Goal: Task Accomplishment & Management: Manage account settings

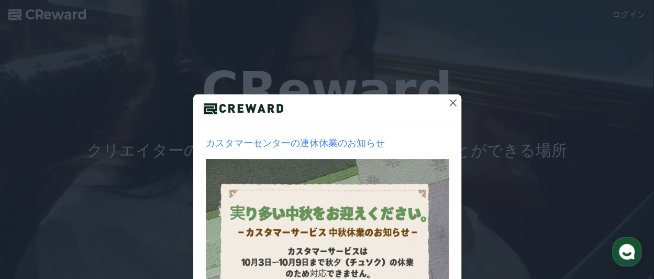
scroll to position [28, 0]
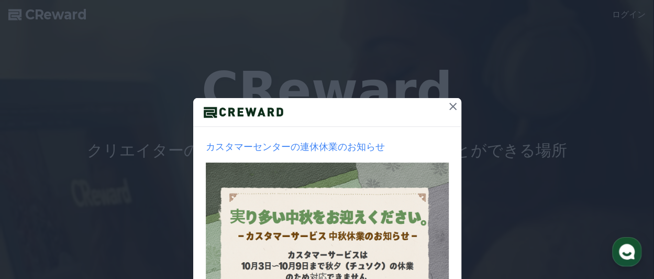
click at [451, 105] on icon at bounding box center [453, 106] width 13 height 13
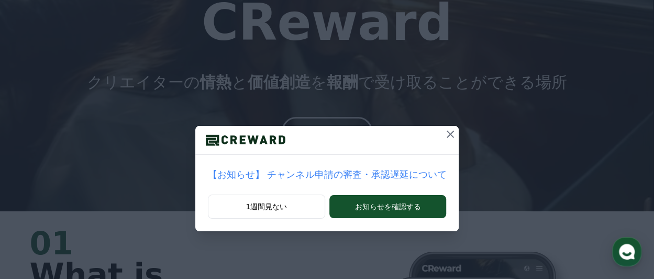
scroll to position [70, 0]
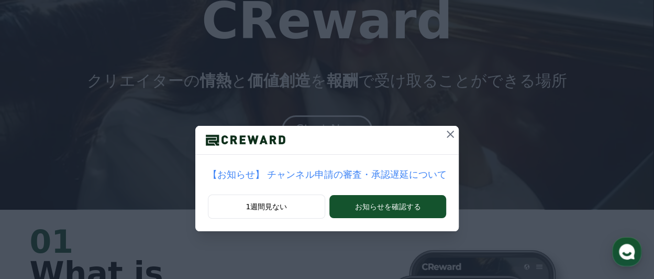
click at [444, 130] on icon at bounding box center [450, 134] width 13 height 13
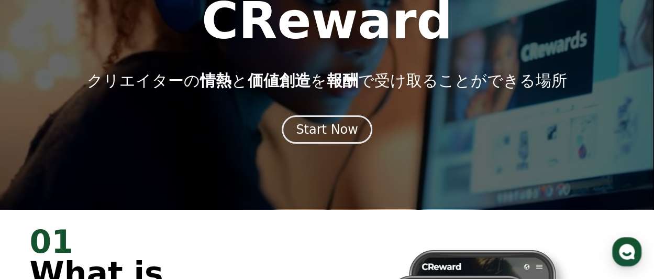
scroll to position [87, 0]
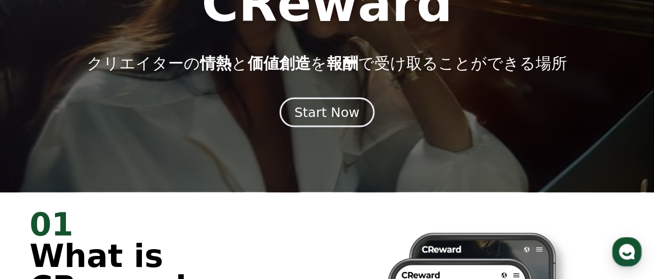
click at [326, 112] on div "Start Now" at bounding box center [326, 112] width 65 height 18
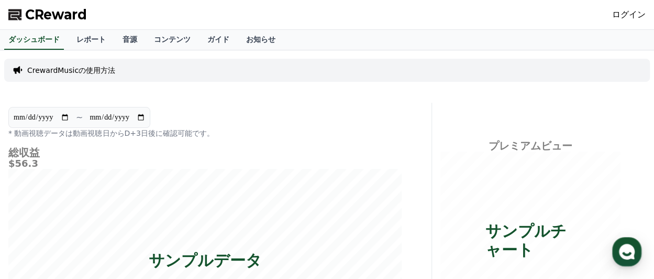
click at [41, 14] on span "CReward" at bounding box center [56, 14] width 62 height 17
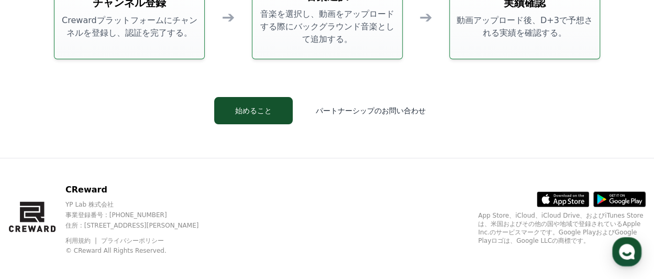
scroll to position [2839, 0]
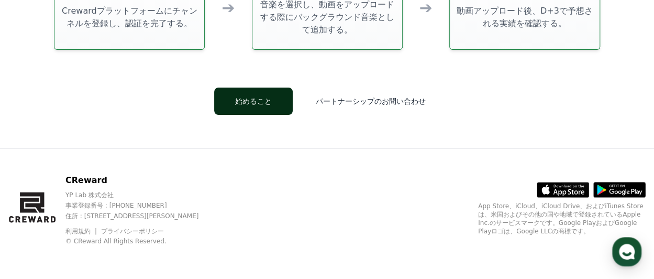
click at [259, 99] on button "始めること" at bounding box center [253, 100] width 79 height 27
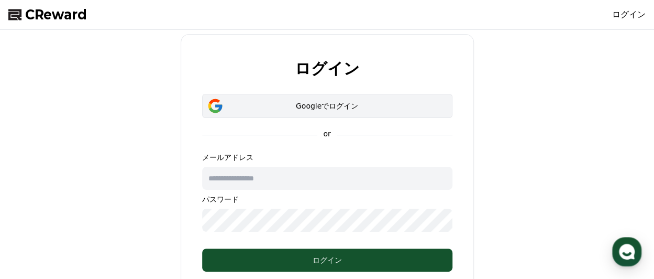
click at [319, 103] on div "Googleでログイン" at bounding box center [327, 106] width 220 height 10
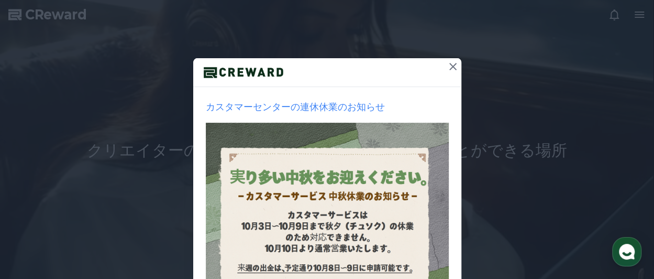
scroll to position [70, 0]
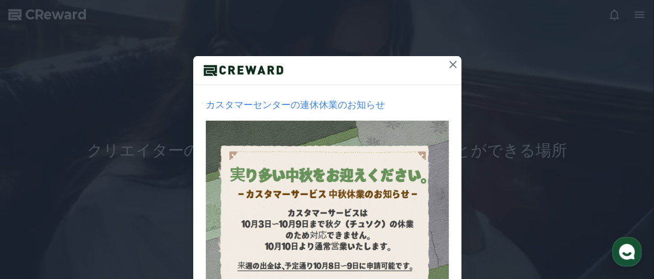
click at [447, 61] on icon at bounding box center [453, 64] width 13 height 13
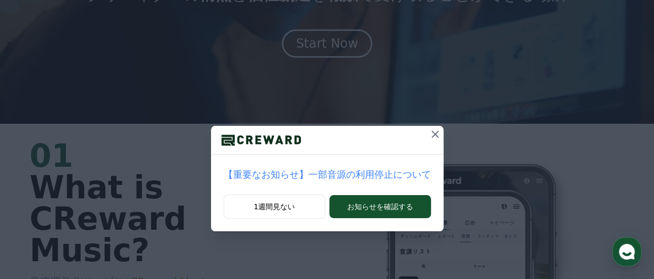
scroll to position [157, 0]
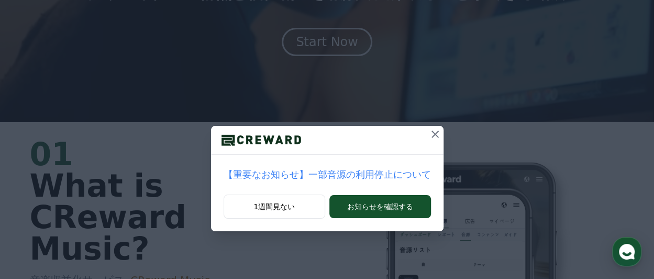
click at [432, 135] on icon at bounding box center [435, 133] width 7 height 7
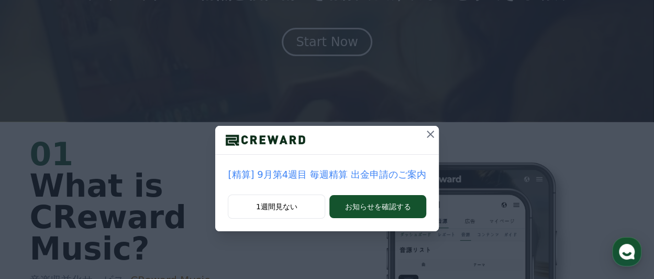
click at [498, 160] on div "[精算] 9月第4週目 毎週精算 出金申請のご案内 1週間見ない お知らせを確認する" at bounding box center [327, 124] width 654 height 248
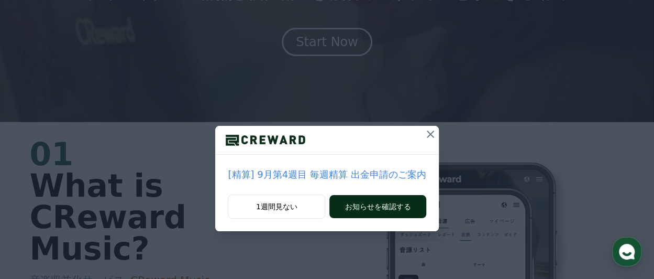
click at [359, 203] on button "お知らせを確認する" at bounding box center [378, 206] width 96 height 23
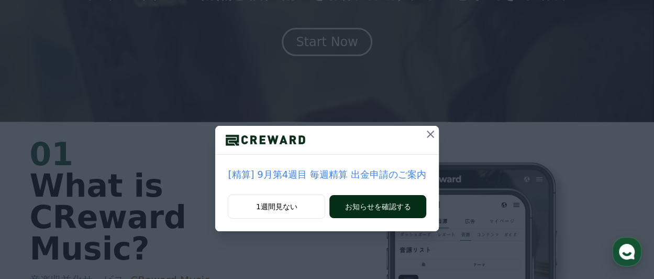
click at [359, 203] on button "お知らせを確認する" at bounding box center [378, 206] width 96 height 23
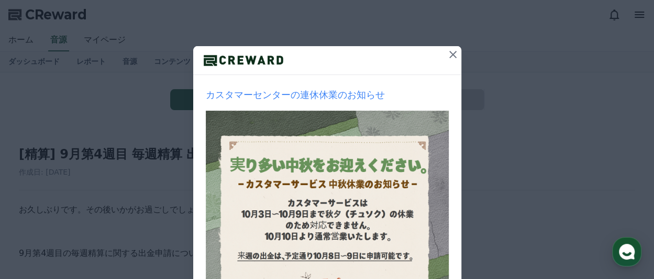
scroll to position [35, 0]
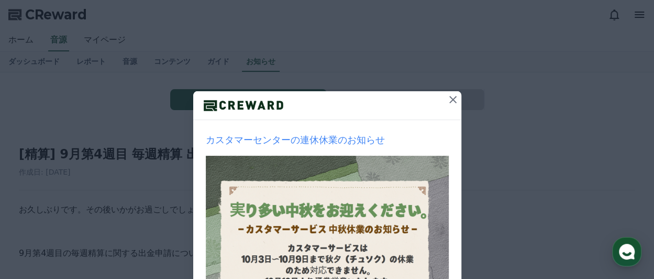
click at [450, 98] on icon at bounding box center [453, 99] width 7 height 7
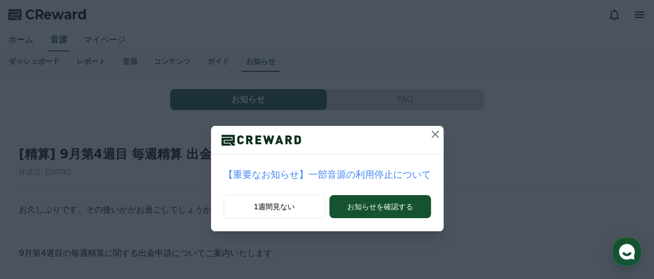
click at [432, 134] on icon at bounding box center [435, 133] width 7 height 7
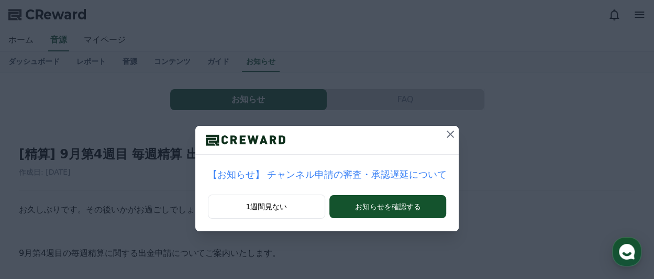
click at [447, 134] on icon at bounding box center [450, 133] width 7 height 7
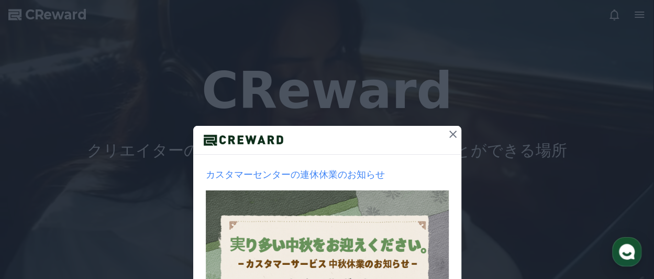
click at [447, 134] on icon at bounding box center [453, 134] width 13 height 13
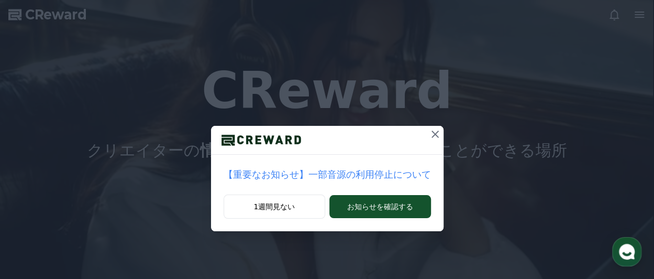
click at [445, 134] on div "【重要なお知らせ】一部音源の利用停止について 1週間見ない お知らせを確認する" at bounding box center [327, 124] width 654 height 248
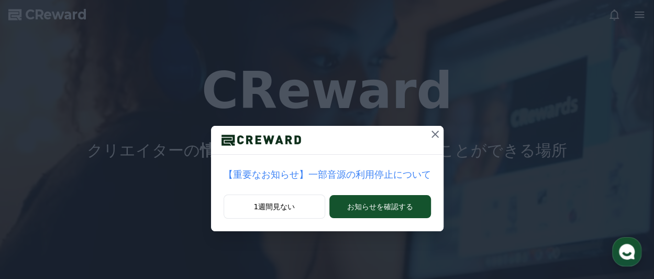
click at [429, 138] on icon at bounding box center [435, 134] width 13 height 13
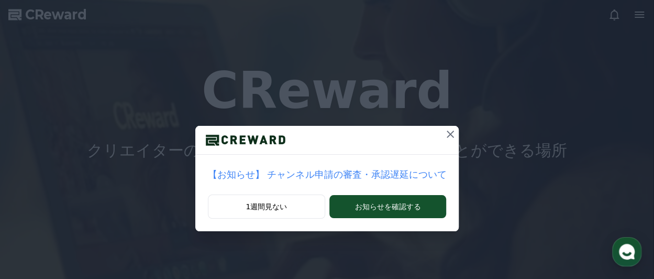
click at [447, 133] on icon at bounding box center [450, 133] width 7 height 7
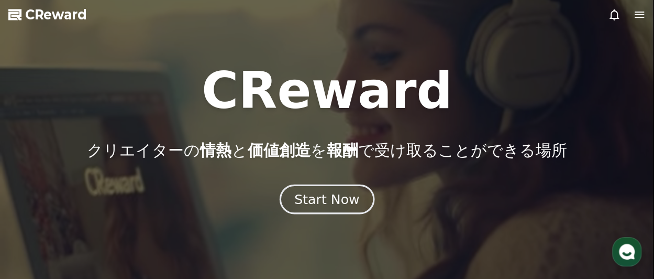
click at [316, 195] on div "Start Now" at bounding box center [326, 199] width 65 height 18
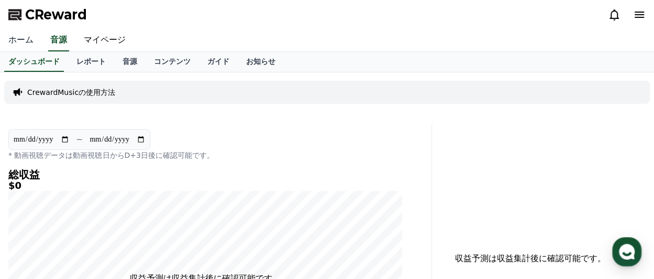
click at [23, 40] on link "ホーム" at bounding box center [21, 40] width 42 height 22
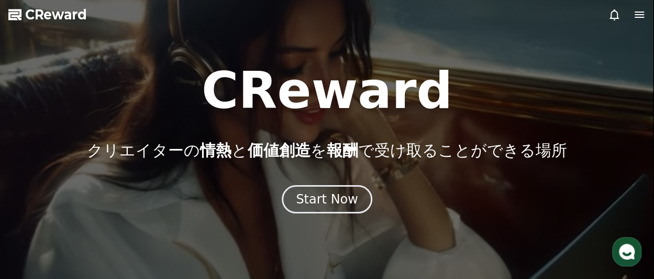
click at [639, 12] on icon at bounding box center [639, 15] width 9 height 6
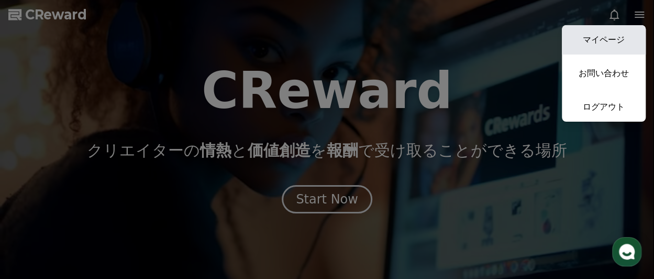
click at [589, 37] on link "マイページ" at bounding box center [604, 39] width 84 height 29
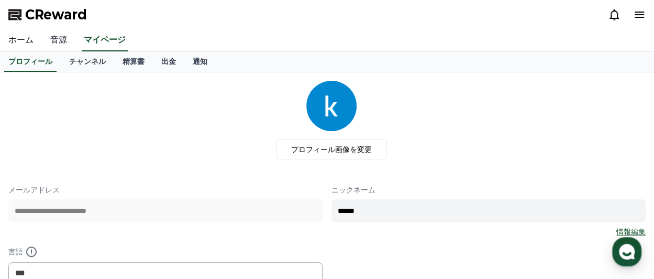
click at [58, 41] on link "音源" at bounding box center [59, 40] width 34 height 22
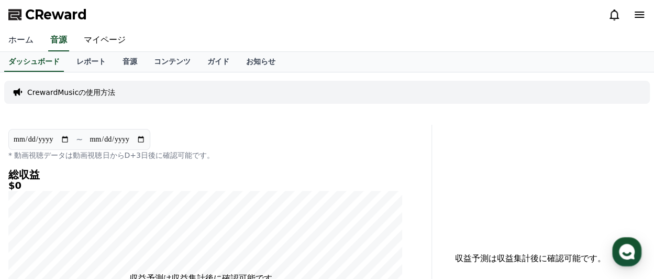
click at [20, 45] on link "ホーム" at bounding box center [21, 40] width 42 height 22
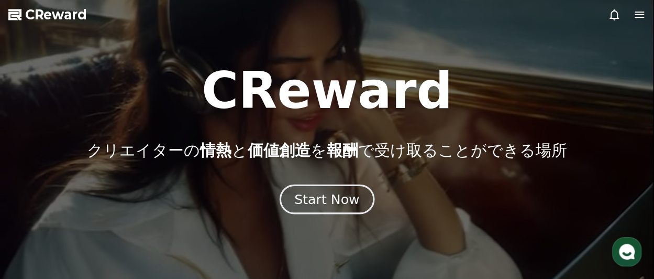
click at [332, 205] on div "Start Now" at bounding box center [326, 199] width 65 height 18
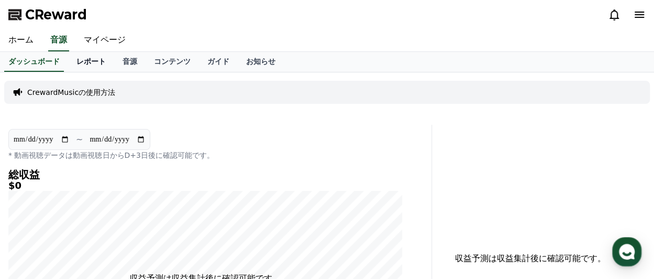
click at [78, 64] on link "レポート" at bounding box center [91, 62] width 46 height 20
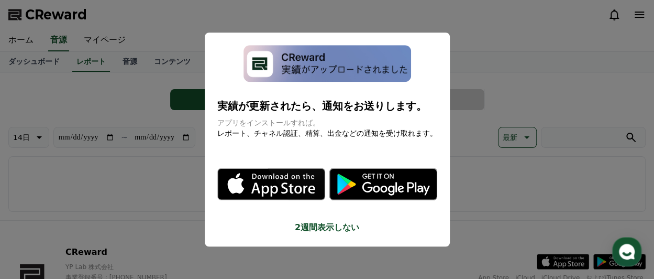
click at [218, 20] on button "close modal" at bounding box center [327, 139] width 654 height 279
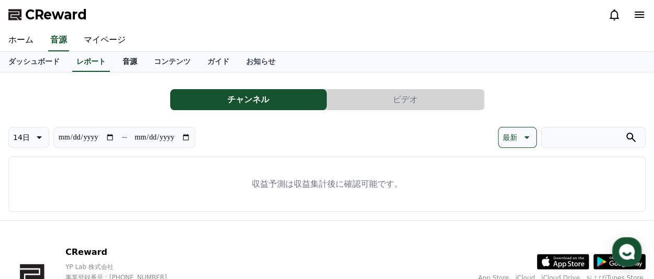
click at [114, 62] on link "音源" at bounding box center [129, 62] width 31 height 20
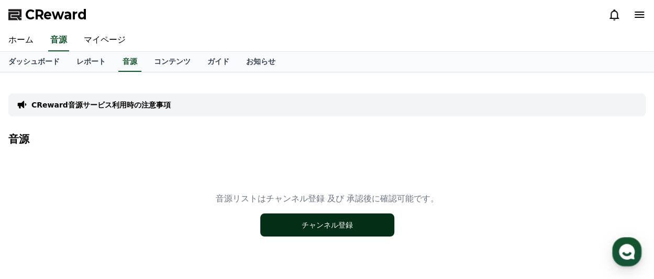
click at [333, 224] on button "チャンネル登録" at bounding box center [327, 224] width 134 height 23
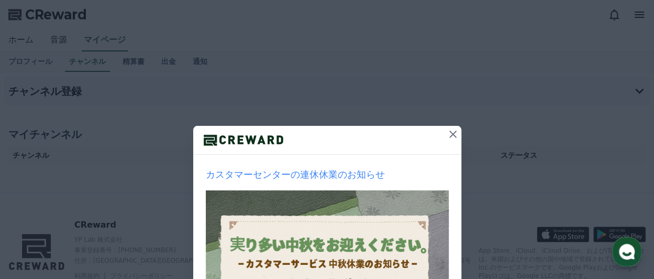
click at [447, 130] on icon at bounding box center [453, 134] width 13 height 13
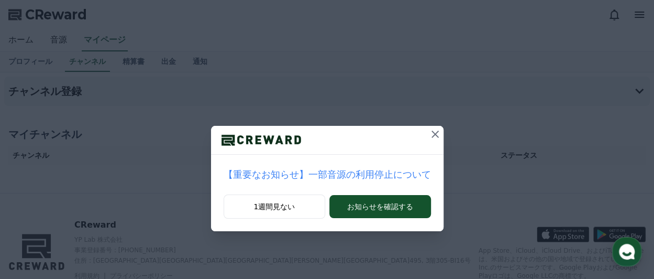
click at [432, 134] on icon at bounding box center [435, 133] width 7 height 7
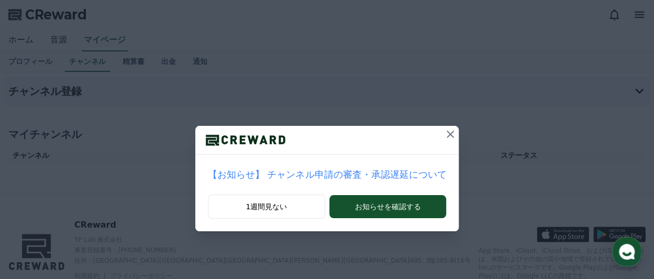
click at [442, 134] on button at bounding box center [450, 134] width 17 height 17
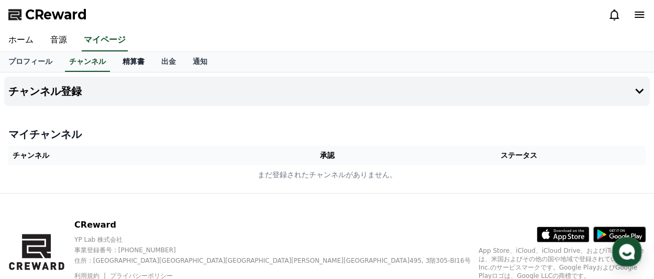
click at [114, 61] on link "精算書" at bounding box center [133, 62] width 39 height 20
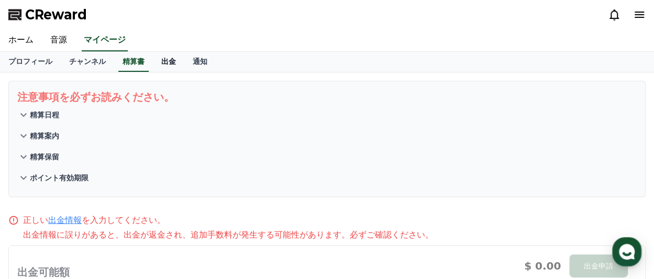
click at [153, 60] on link "出金" at bounding box center [168, 62] width 31 height 20
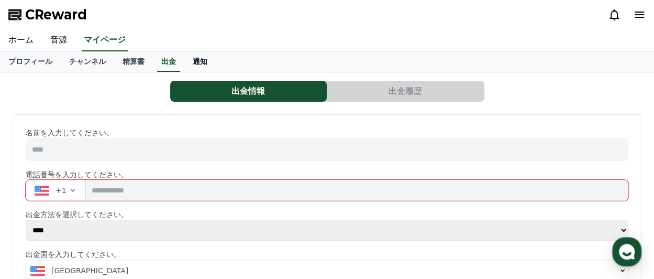
click at [184, 65] on link "通知" at bounding box center [199, 62] width 31 height 20
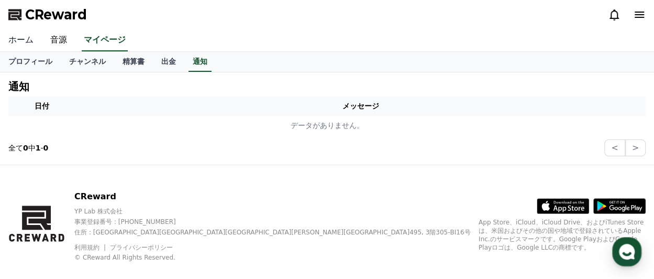
click at [20, 40] on link "ホーム" at bounding box center [21, 40] width 42 height 22
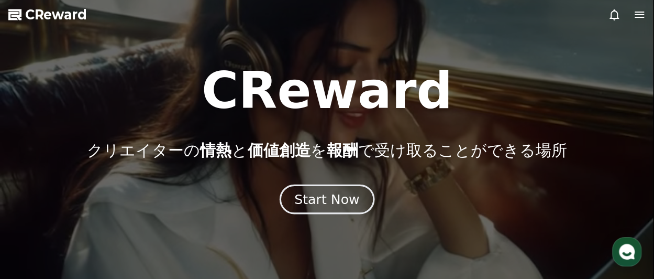
click at [321, 193] on div "Start Now" at bounding box center [326, 199] width 65 height 18
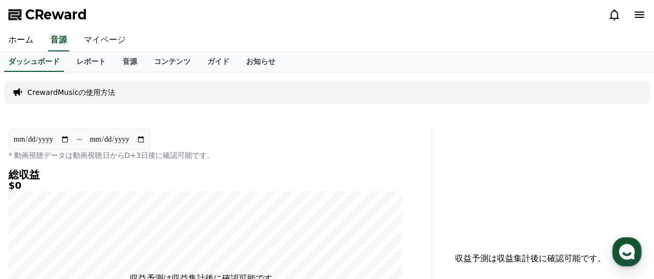
click at [97, 41] on link "マイページ" at bounding box center [104, 40] width 59 height 22
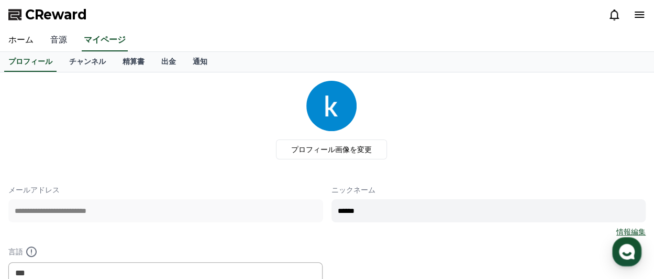
click at [53, 41] on link "音源" at bounding box center [59, 40] width 34 height 22
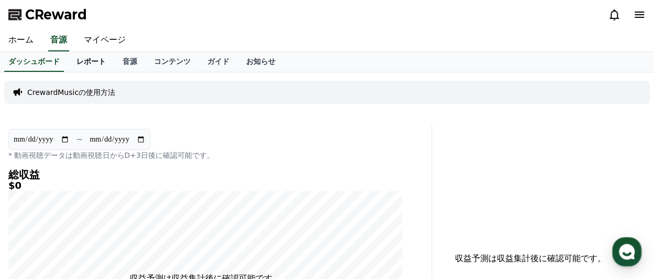
click at [74, 62] on link "レポート" at bounding box center [91, 62] width 46 height 20
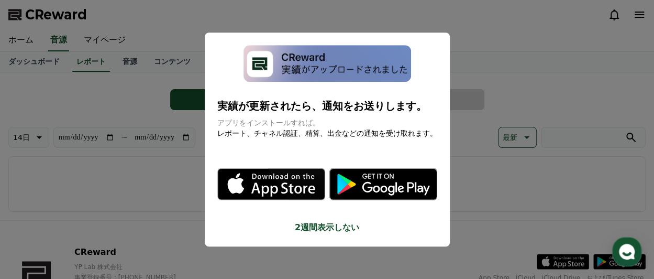
click at [399, 184] on icon "modal" at bounding box center [384, 184] width 108 height 32
click at [391, 189] on icon "modal" at bounding box center [384, 184] width 108 height 32
click at [504, 40] on button "close modal" at bounding box center [327, 139] width 654 height 279
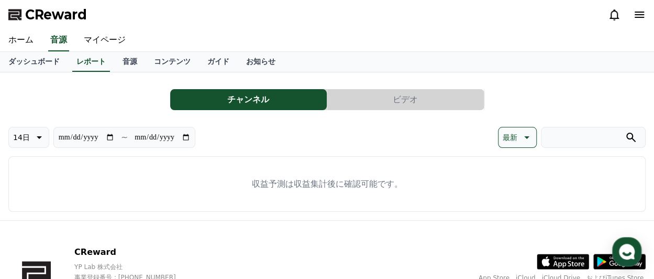
click at [244, 100] on button "チャンネル" at bounding box center [248, 99] width 157 height 21
click at [212, 100] on button "チャンネル" at bounding box center [248, 99] width 157 height 21
click at [114, 65] on link "音源" at bounding box center [129, 62] width 31 height 20
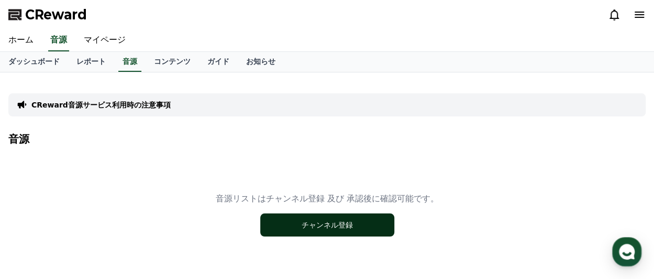
click at [334, 223] on button "チャンネル登録" at bounding box center [327, 224] width 134 height 23
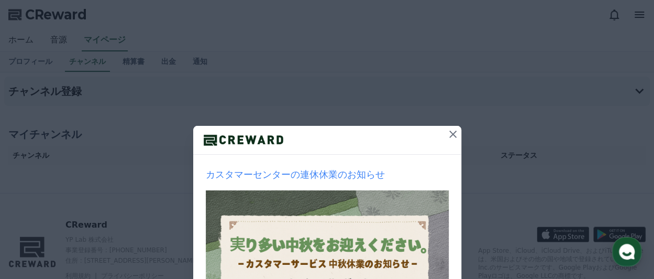
click at [451, 132] on icon at bounding box center [453, 134] width 13 height 13
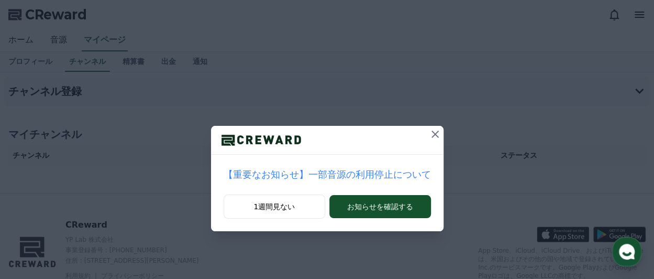
click at [429, 134] on icon at bounding box center [435, 134] width 13 height 13
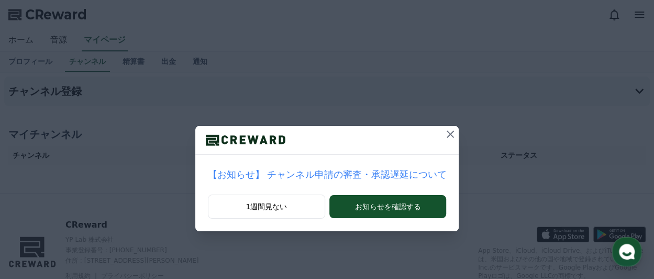
click at [442, 134] on button at bounding box center [450, 134] width 17 height 17
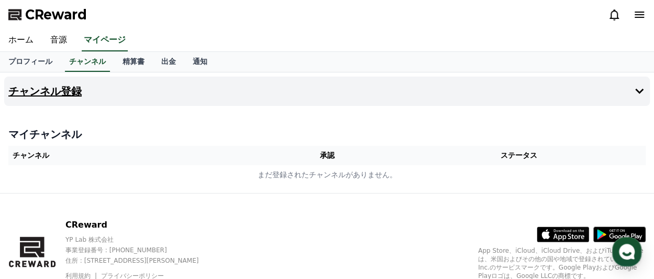
click at [55, 93] on h4 "チャンネル登録" at bounding box center [44, 91] width 73 height 12
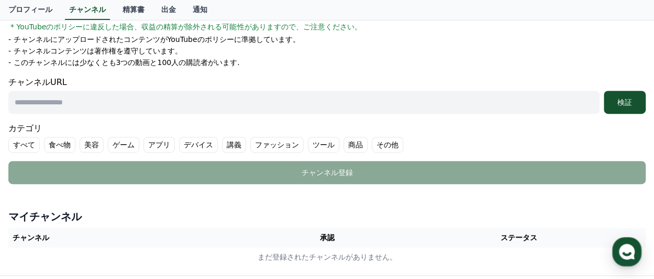
scroll to position [192, 0]
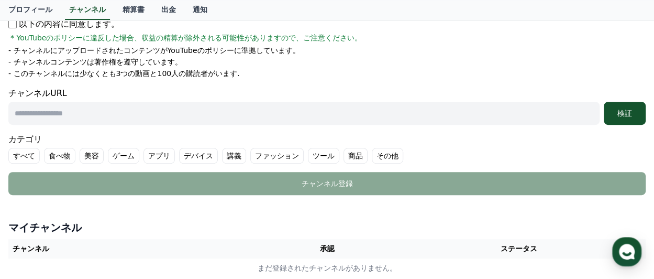
click at [18, 110] on input "text" at bounding box center [304, 113] width 592 height 23
paste input "**********"
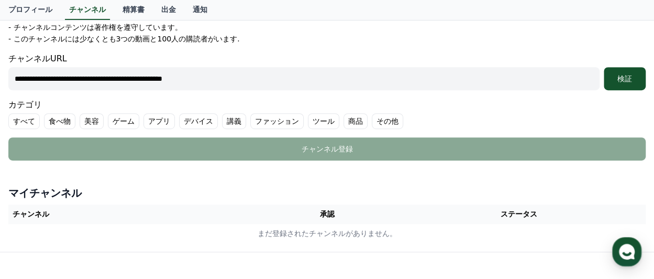
scroll to position [227, 0]
type input "**********"
click at [631, 79] on div "検証" at bounding box center [625, 78] width 34 height 10
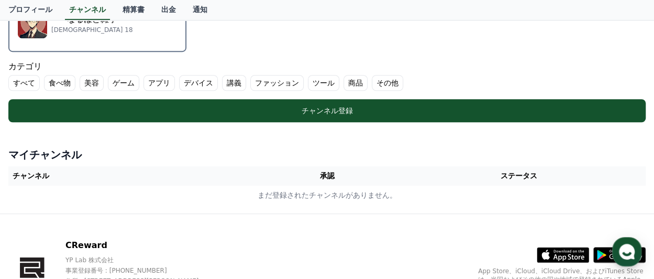
scroll to position [349, 0]
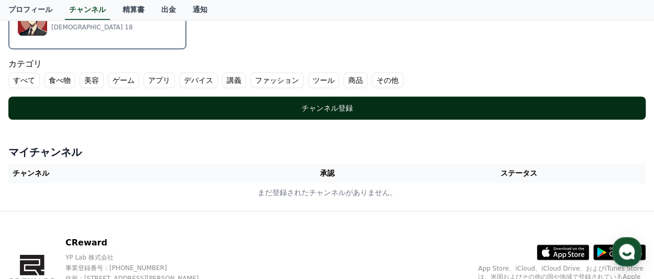
click at [335, 106] on div "チャンネル登録" at bounding box center [327, 108] width 596 height 10
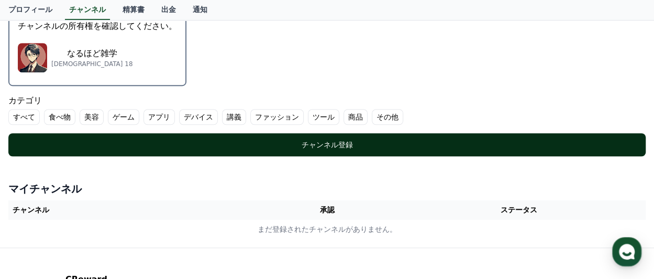
scroll to position [297, 0]
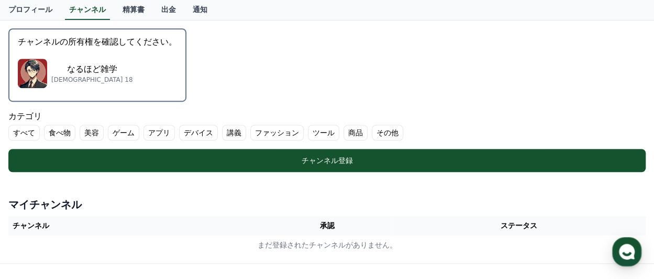
click at [34, 72] on img "button" at bounding box center [32, 73] width 29 height 29
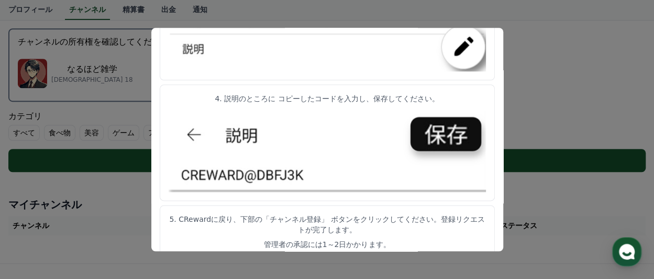
scroll to position [627, 0]
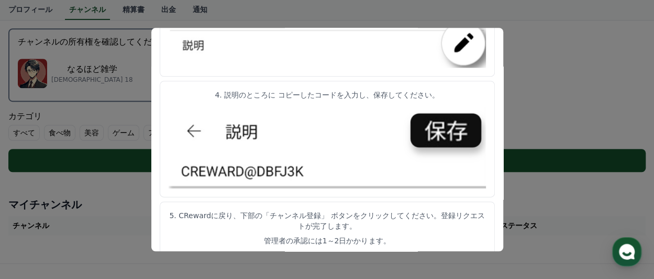
click at [439, 136] on img "modal" at bounding box center [328, 146] width 318 height 84
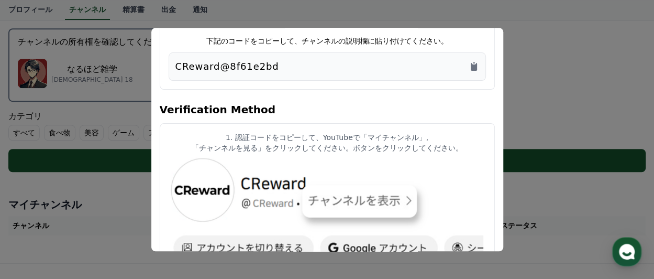
scroll to position [51, 0]
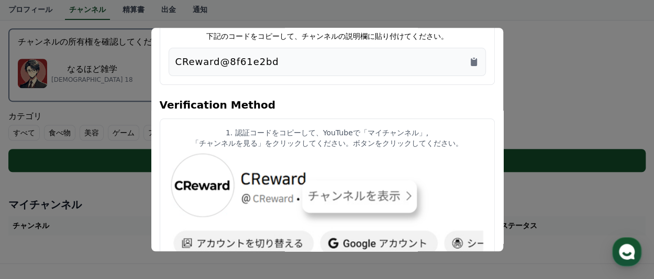
click at [195, 60] on p "CReward@8f61e2bd" at bounding box center [228, 61] width 104 height 15
click at [476, 59] on icon "Copy to clipboard" at bounding box center [474, 62] width 6 height 8
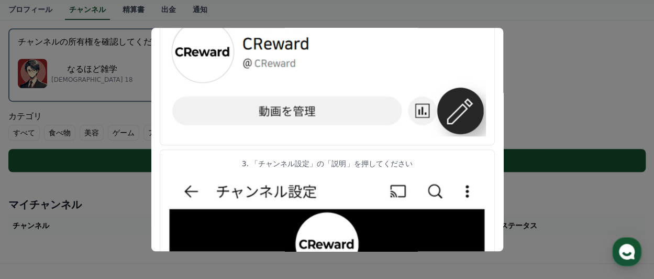
scroll to position [330, 0]
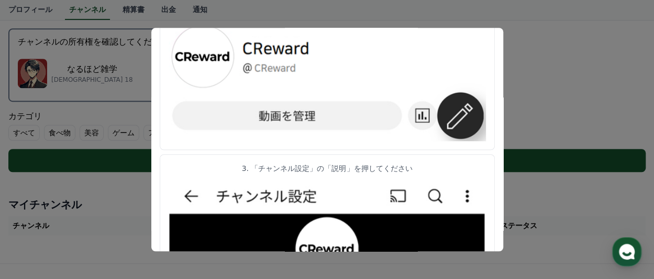
click at [37, 74] on button "close modal" at bounding box center [327, 139] width 654 height 279
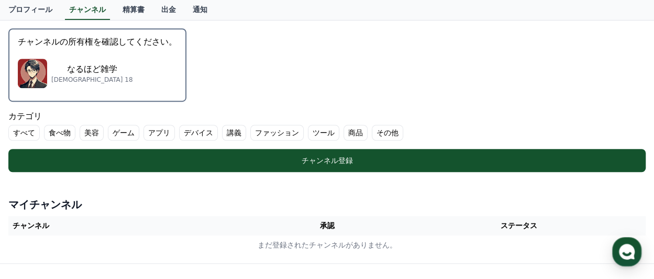
click at [37, 74] on img "button" at bounding box center [32, 73] width 29 height 29
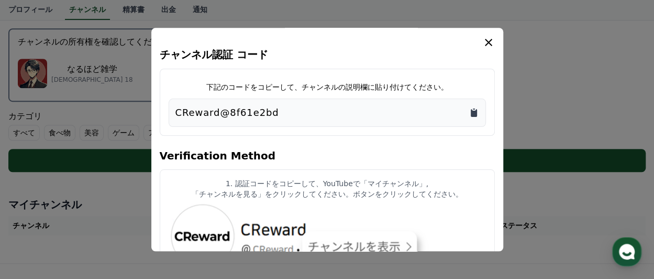
click at [475, 114] on icon "Copy to clipboard" at bounding box center [474, 113] width 6 height 8
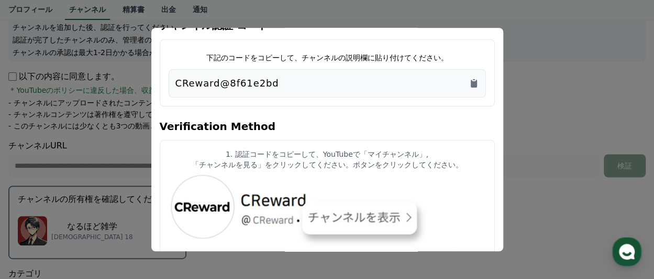
scroll to position [35, 0]
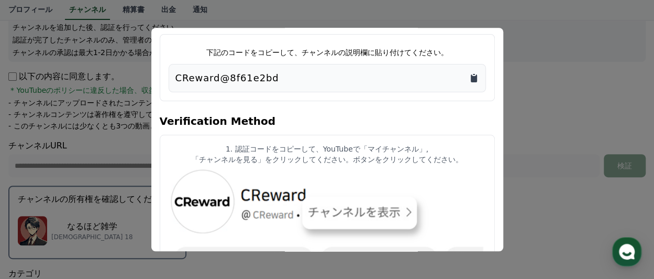
click at [477, 76] on icon "Copy to clipboard" at bounding box center [474, 78] width 6 height 8
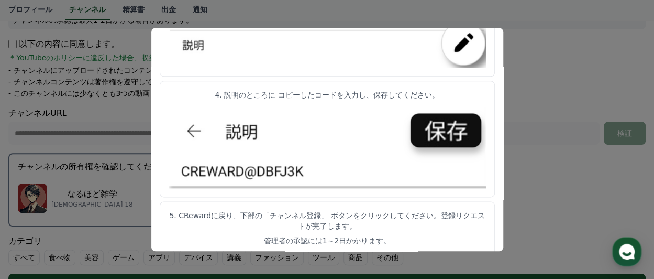
scroll to position [174, 0]
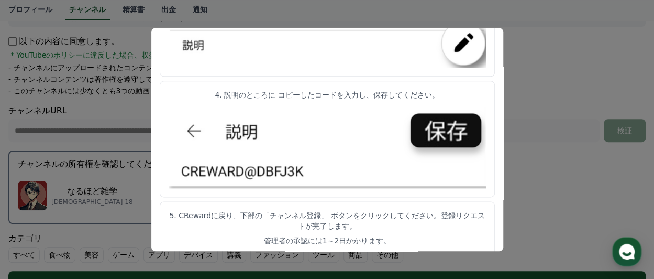
click at [534, 133] on button "close modal" at bounding box center [327, 139] width 654 height 279
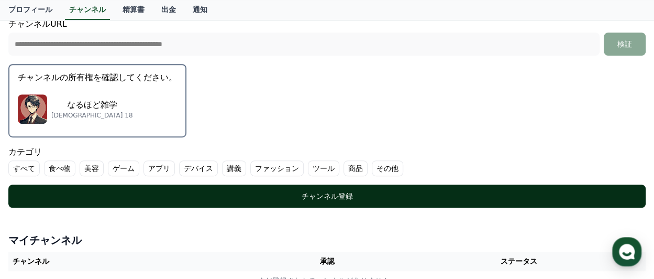
scroll to position [262, 0]
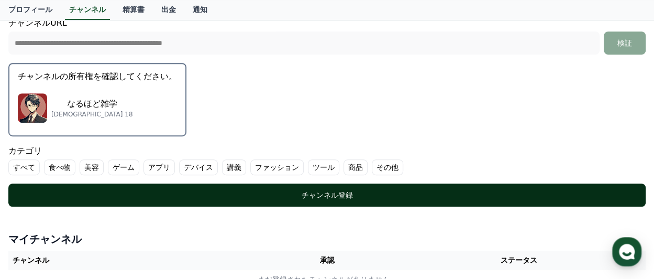
click at [333, 194] on div "チャンネル登録" at bounding box center [327, 195] width 596 height 10
click at [333, 193] on div "チャンネル登録" at bounding box center [327, 195] width 596 height 10
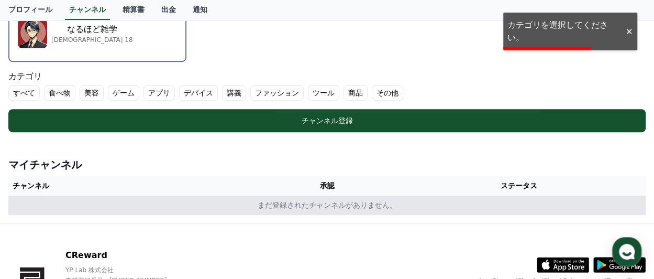
scroll to position [349, 0]
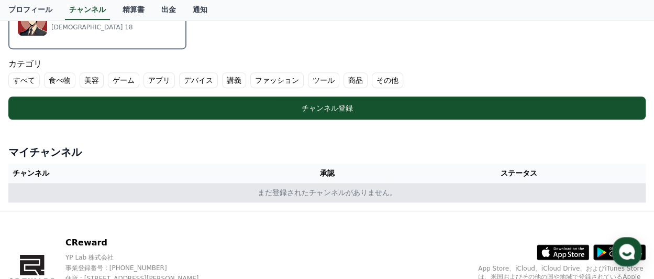
click at [340, 190] on td "まだ登録されたチャンネルがありません。" at bounding box center [327, 192] width 638 height 19
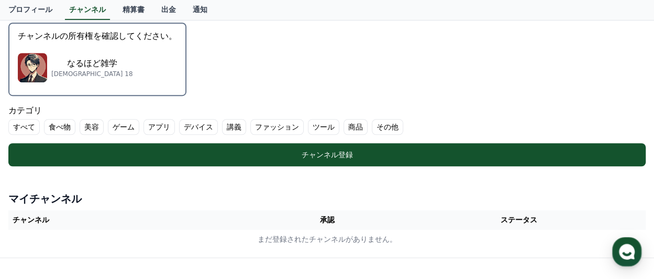
scroll to position [297, 0]
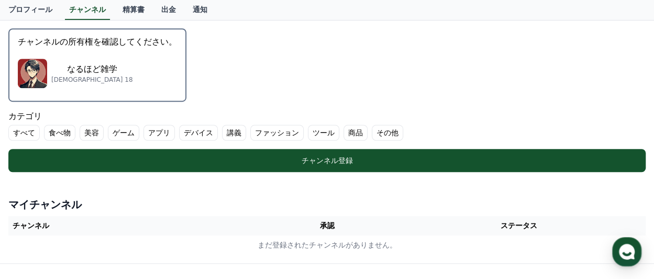
click at [24, 133] on label "すべて" at bounding box center [23, 133] width 31 height 16
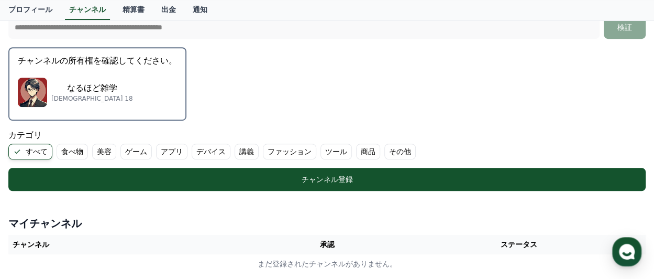
scroll to position [279, 0]
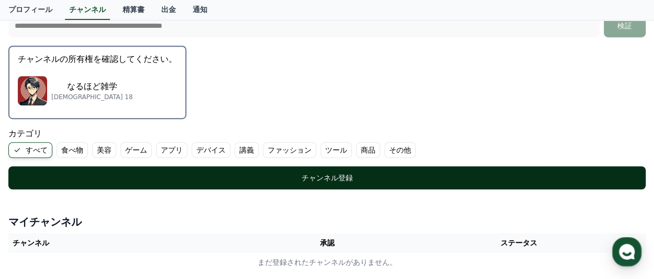
click at [322, 172] on div "チャンネル登録" at bounding box center [327, 177] width 596 height 10
click at [326, 177] on div "チャンネル登録" at bounding box center [327, 177] width 596 height 10
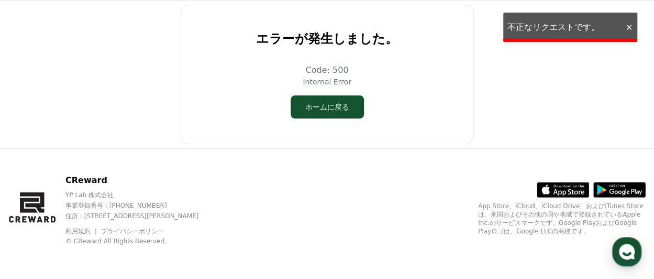
scroll to position [1, 0]
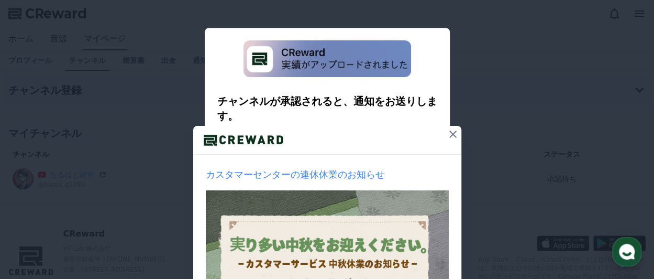
click at [453, 135] on icon at bounding box center [453, 134] width 13 height 13
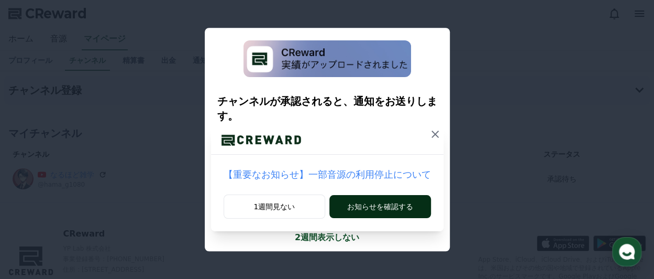
click at [376, 203] on button "お知らせを確認する" at bounding box center [380, 206] width 101 height 23
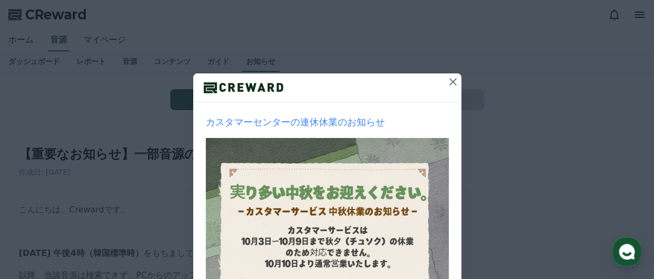
scroll to position [52, 0]
click at [449, 80] on icon at bounding box center [453, 81] width 13 height 13
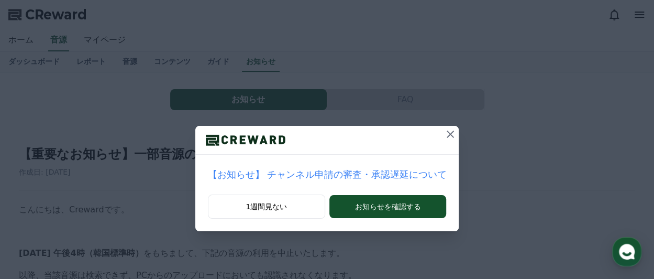
scroll to position [0, 0]
click at [444, 133] on icon at bounding box center [450, 134] width 13 height 13
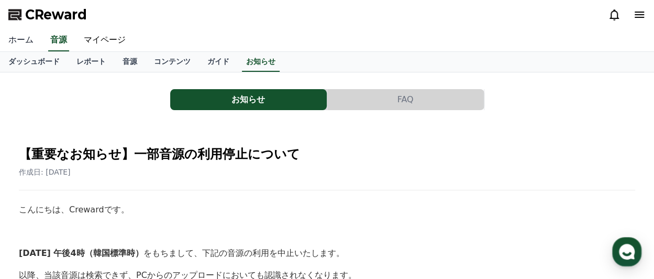
click at [20, 40] on link "ホーム" at bounding box center [21, 40] width 42 height 22
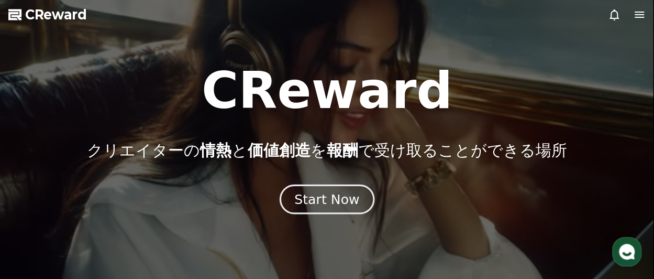
click at [331, 194] on div "Start Now" at bounding box center [326, 199] width 65 height 18
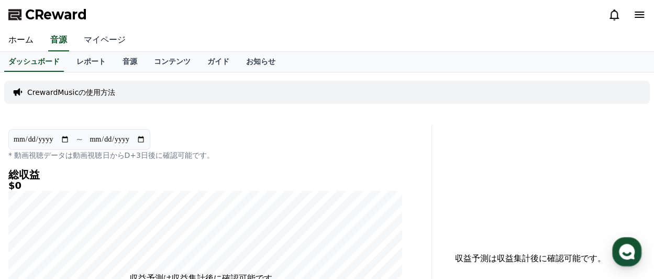
click at [103, 39] on link "マイページ" at bounding box center [104, 40] width 59 height 22
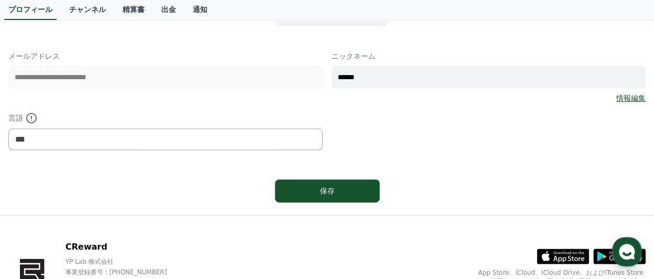
scroll to position [174, 0]
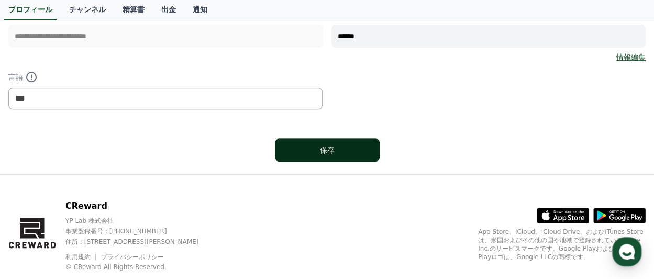
click at [331, 148] on div "保存" at bounding box center [327, 150] width 63 height 10
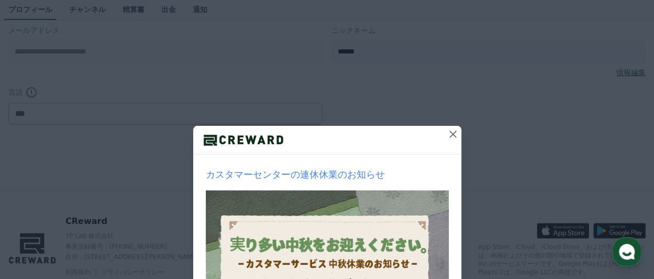
click at [449, 133] on icon at bounding box center [453, 134] width 13 height 13
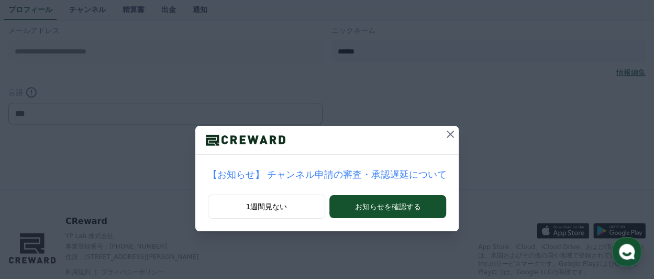
click at [444, 132] on icon at bounding box center [450, 134] width 13 height 13
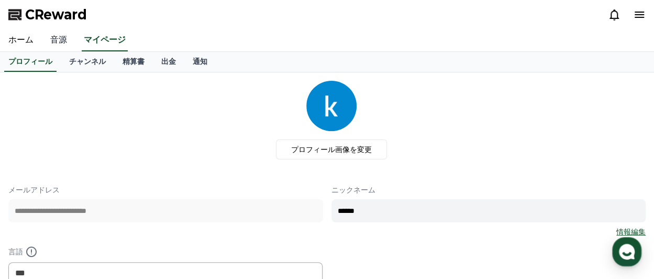
click at [51, 41] on link "音源" at bounding box center [59, 40] width 34 height 22
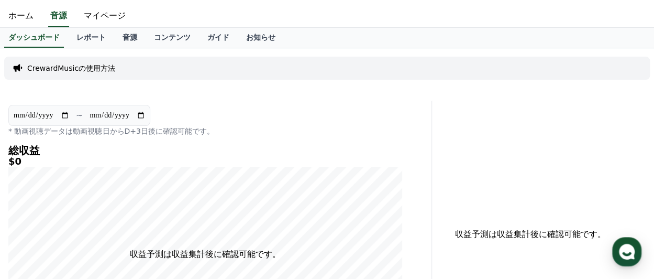
scroll to position [35, 0]
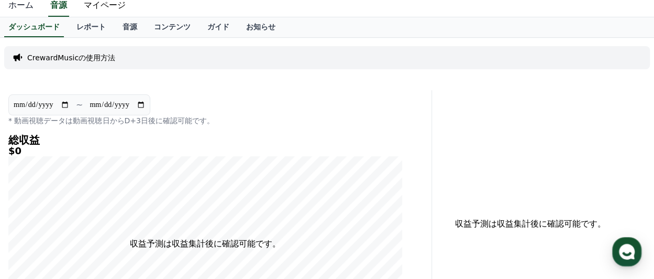
click at [25, 5] on link "ホーム" at bounding box center [21, 6] width 42 height 22
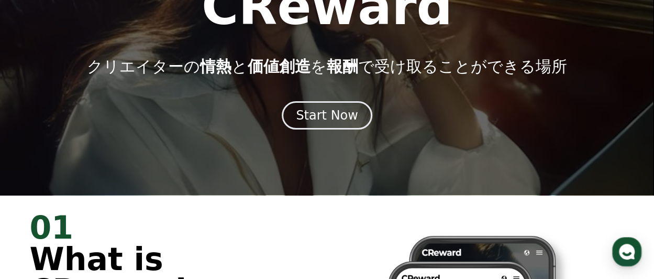
scroll to position [87, 0]
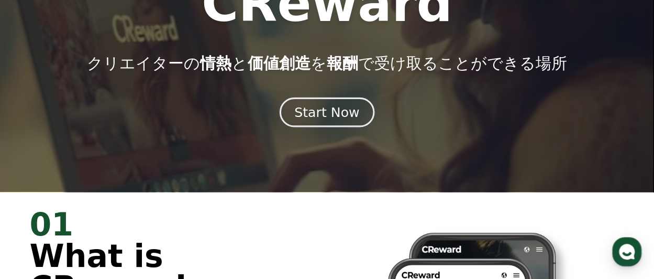
click at [321, 112] on div "Start Now" at bounding box center [326, 112] width 65 height 18
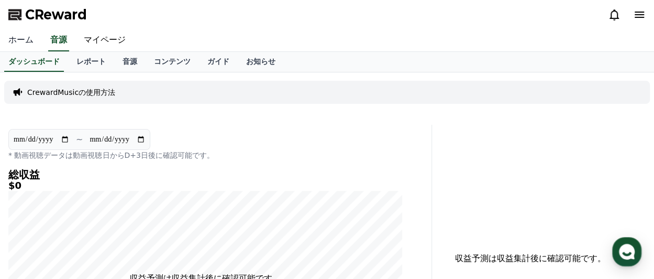
click at [21, 39] on link "ホーム" at bounding box center [21, 40] width 42 height 22
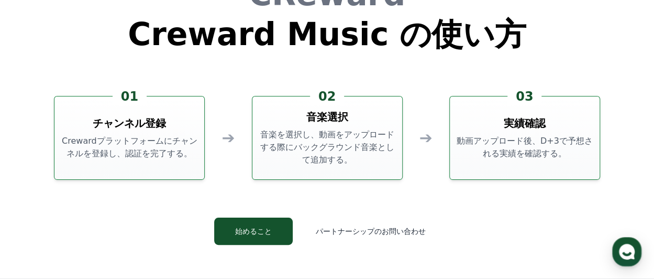
scroll to position [2734, 0]
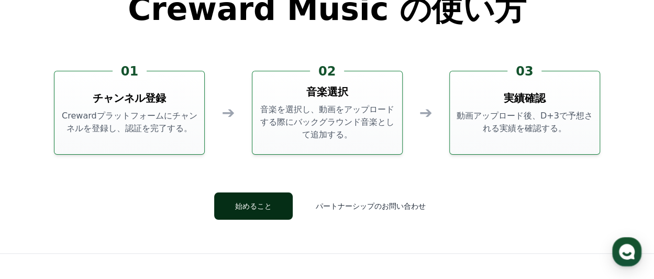
click at [270, 207] on button "始めること" at bounding box center [253, 205] width 79 height 27
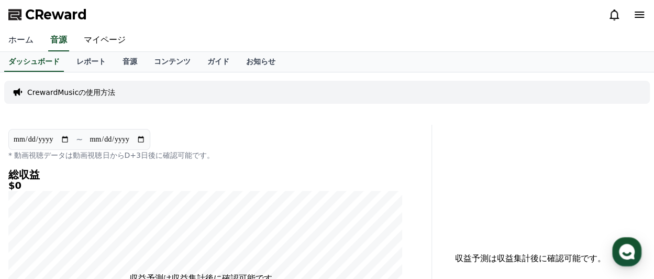
click at [16, 38] on link "ホーム" at bounding box center [21, 40] width 42 height 22
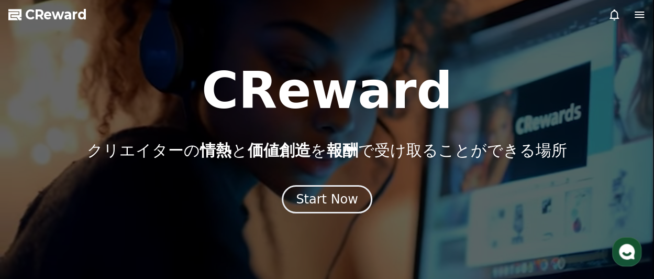
click at [639, 14] on icon at bounding box center [639, 15] width 9 height 6
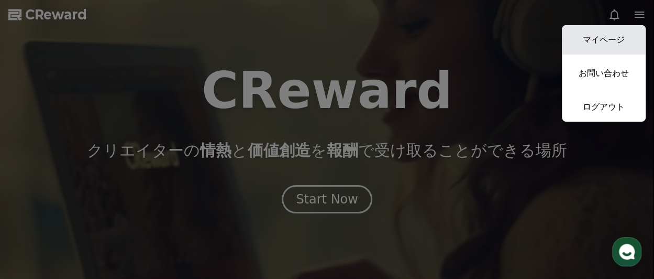
click at [607, 39] on link "マイページ" at bounding box center [604, 39] width 84 height 29
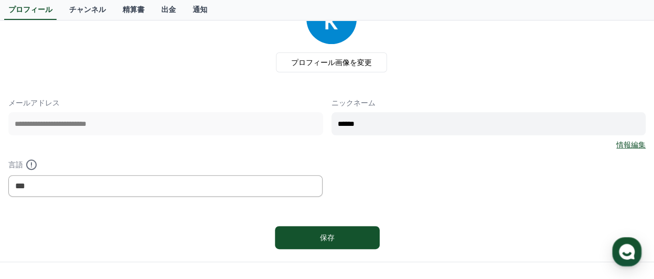
scroll to position [70, 0]
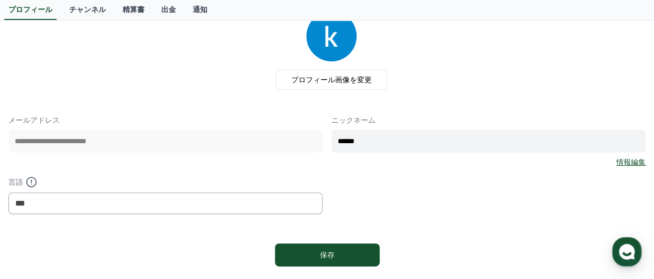
click at [630, 159] on link "情報編集" at bounding box center [631, 162] width 29 height 10
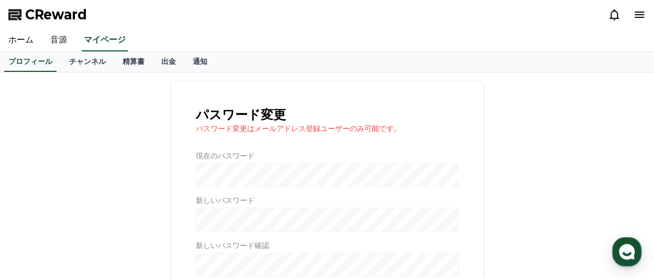
click at [58, 41] on link "音源" at bounding box center [59, 40] width 34 height 22
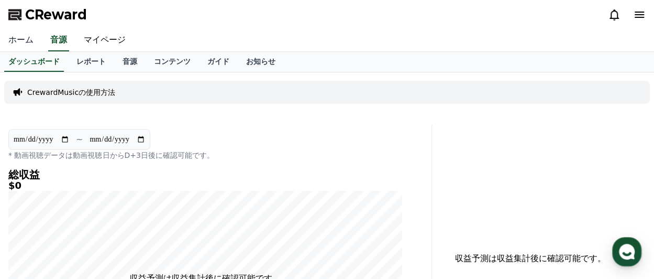
click at [25, 40] on link "ホーム" at bounding box center [21, 40] width 42 height 22
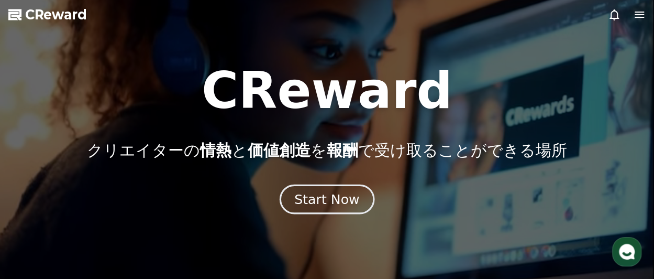
click at [319, 195] on div "Start Now" at bounding box center [326, 199] width 65 height 18
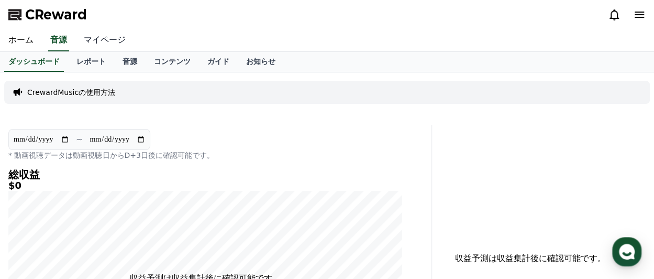
click at [92, 38] on link "マイページ" at bounding box center [104, 40] width 59 height 22
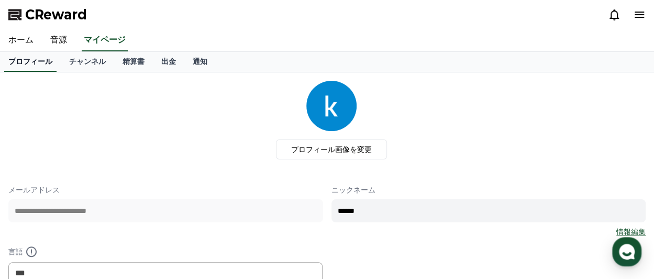
click at [36, 64] on link "プロフィール" at bounding box center [30, 62] width 52 height 20
click at [76, 58] on link "チャンネル" at bounding box center [87, 62] width 53 height 20
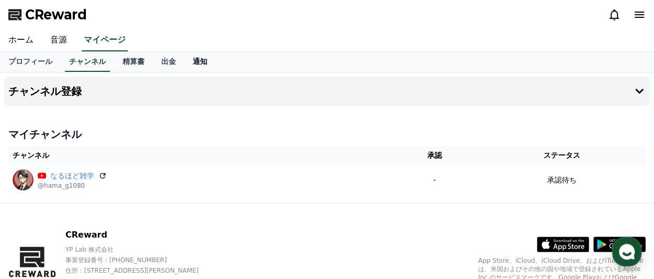
click at [184, 61] on link "通知" at bounding box center [199, 62] width 31 height 20
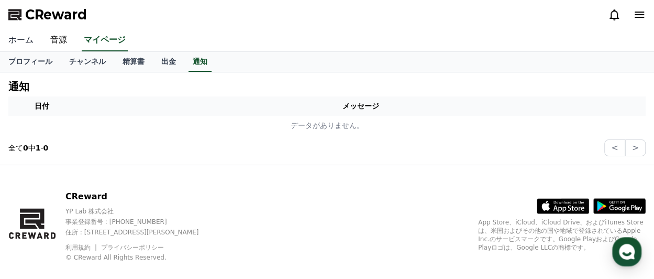
click at [14, 41] on link "ホーム" at bounding box center [21, 40] width 42 height 22
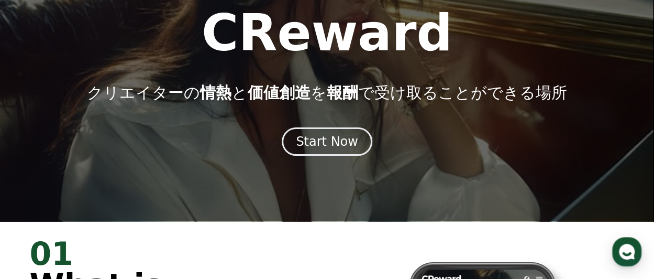
scroll to position [52, 0]
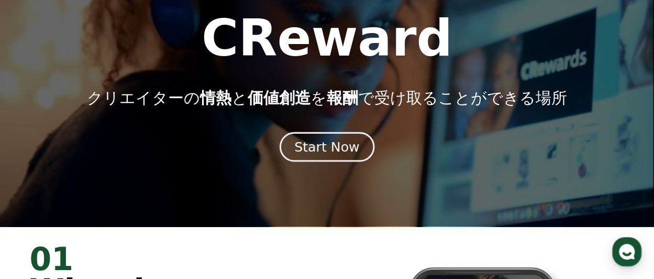
click at [326, 143] on div "Start Now" at bounding box center [326, 147] width 65 height 18
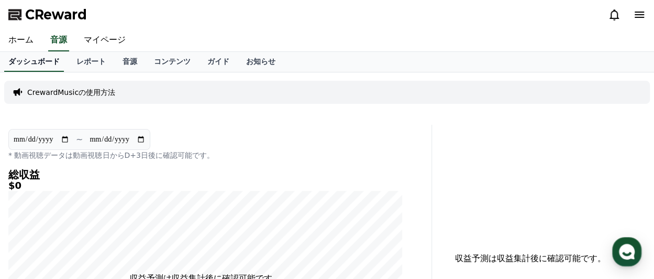
click at [32, 64] on link "ダッシュボード" at bounding box center [34, 62] width 60 height 20
click at [89, 90] on p "CrewardMusicの使用方法" at bounding box center [71, 92] width 88 height 10
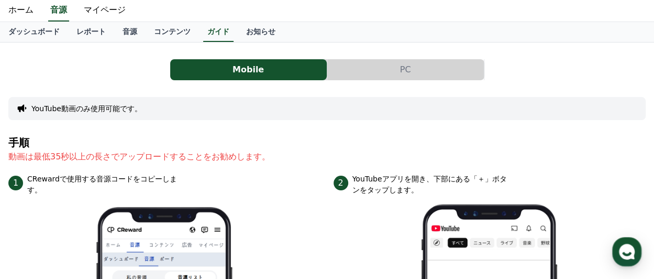
scroll to position [35, 0]
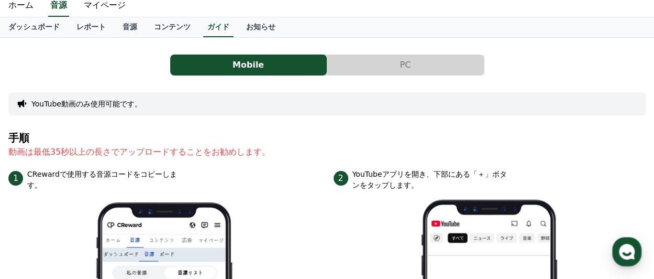
click at [270, 63] on button "Mobile" at bounding box center [248, 64] width 157 height 21
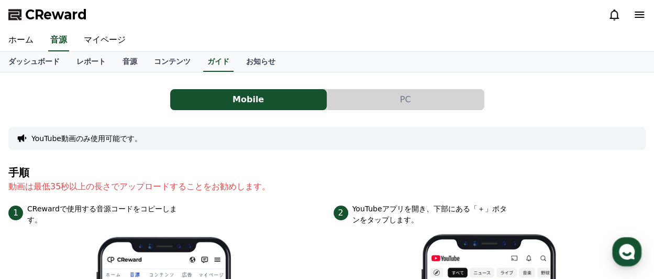
click at [245, 95] on button "Mobile" at bounding box center [248, 99] width 157 height 21
click at [402, 101] on button "PC" at bounding box center [405, 99] width 157 height 21
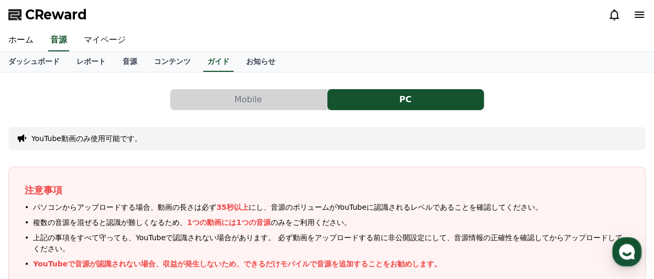
click at [97, 39] on link "マイページ" at bounding box center [104, 40] width 59 height 22
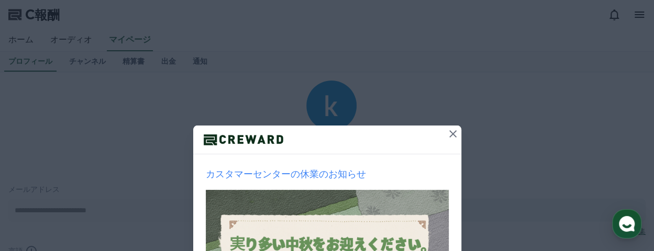
click at [450, 132] on icon at bounding box center [453, 134] width 13 height 13
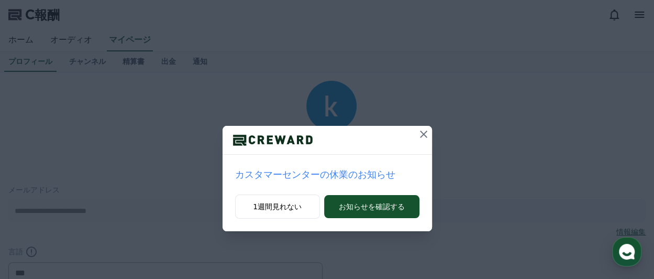
click at [426, 133] on icon at bounding box center [424, 134] width 13 height 13
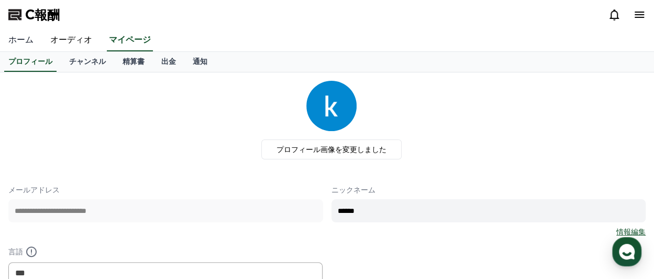
click at [23, 40] on font "ホーム" at bounding box center [20, 40] width 25 height 10
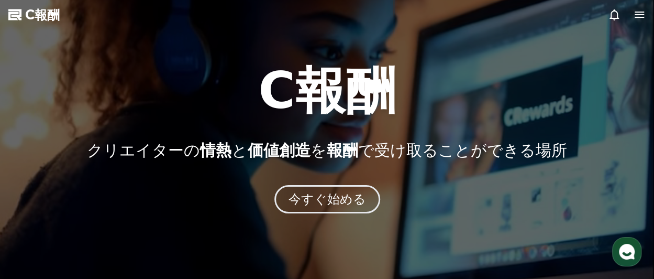
click at [637, 15] on icon at bounding box center [639, 14] width 13 height 13
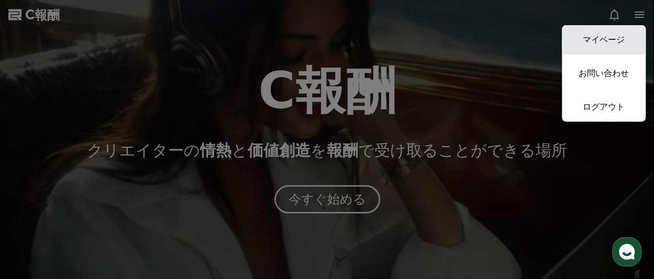
click at [607, 38] on font "マイページ" at bounding box center [604, 40] width 42 height 10
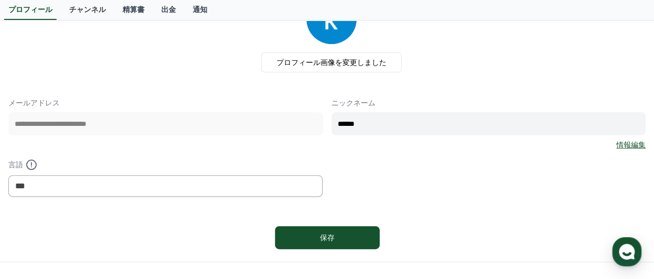
scroll to position [87, 0]
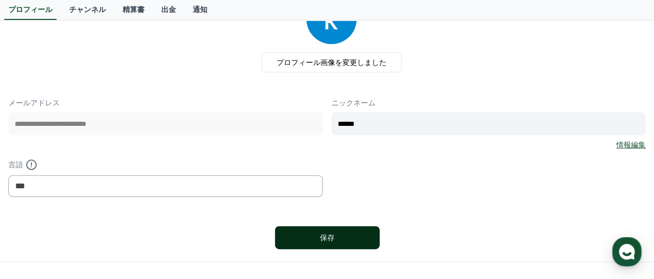
click at [334, 236] on font "保存" at bounding box center [327, 237] width 15 height 8
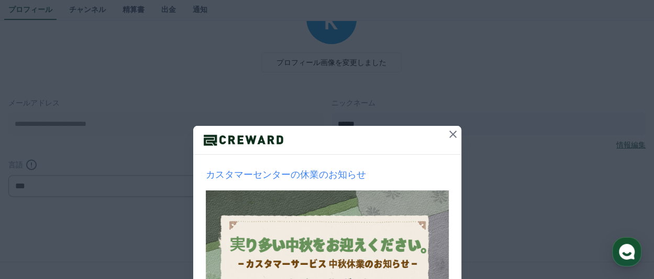
click at [451, 133] on icon at bounding box center [453, 133] width 7 height 7
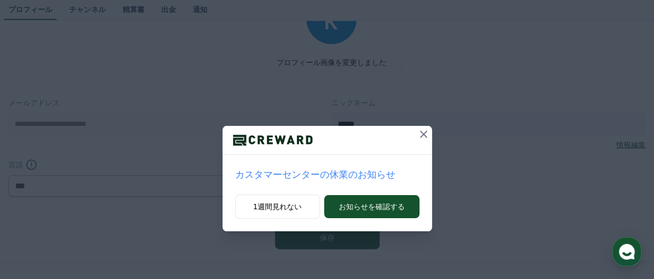
click at [424, 134] on icon at bounding box center [423, 133] width 7 height 7
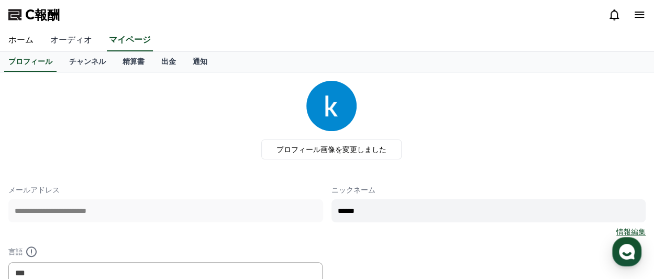
click at [61, 39] on font "オーディオ" at bounding box center [71, 40] width 42 height 10
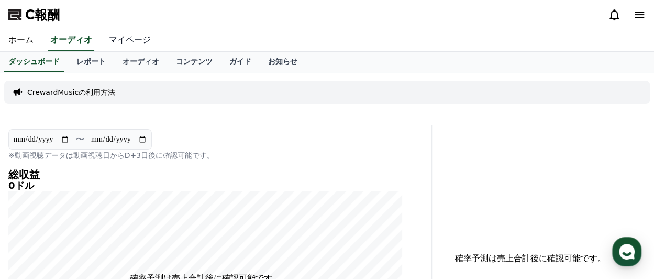
click at [109, 40] on font "マイページ" at bounding box center [130, 40] width 42 height 10
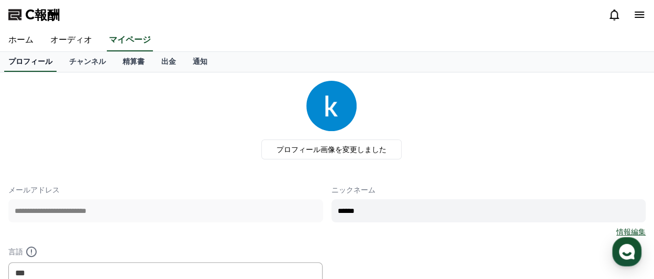
click at [29, 65] on font "プロフィール" at bounding box center [30, 61] width 44 height 8
click at [69, 64] on font "チャンネル" at bounding box center [87, 61] width 37 height 8
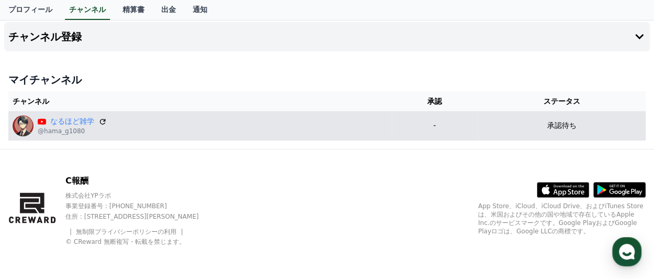
scroll to position [55, 0]
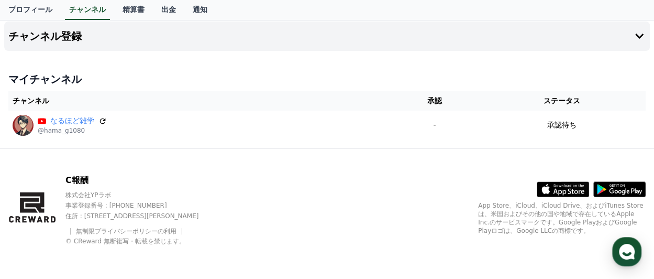
click at [630, 187] on icon at bounding box center [620, 189] width 52 height 16
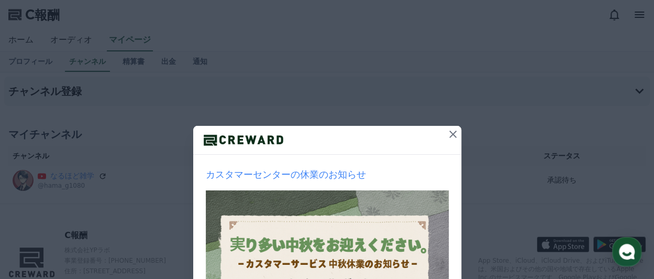
click at [449, 133] on icon at bounding box center [453, 134] width 13 height 13
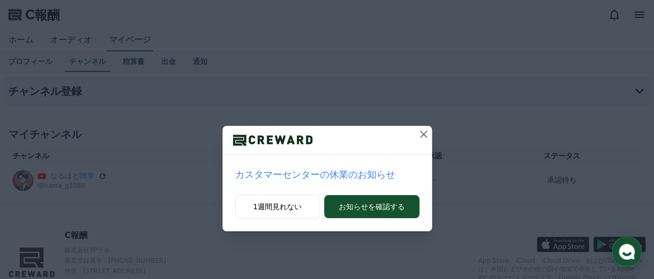
click at [424, 132] on icon at bounding box center [424, 134] width 13 height 13
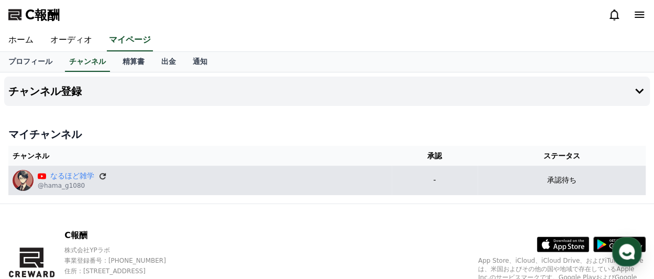
click at [98, 174] on icon at bounding box center [102, 175] width 9 height 9
click at [77, 177] on font "なるほど雑学" at bounding box center [72, 175] width 44 height 8
